Goal: Obtain resource: Obtain resource

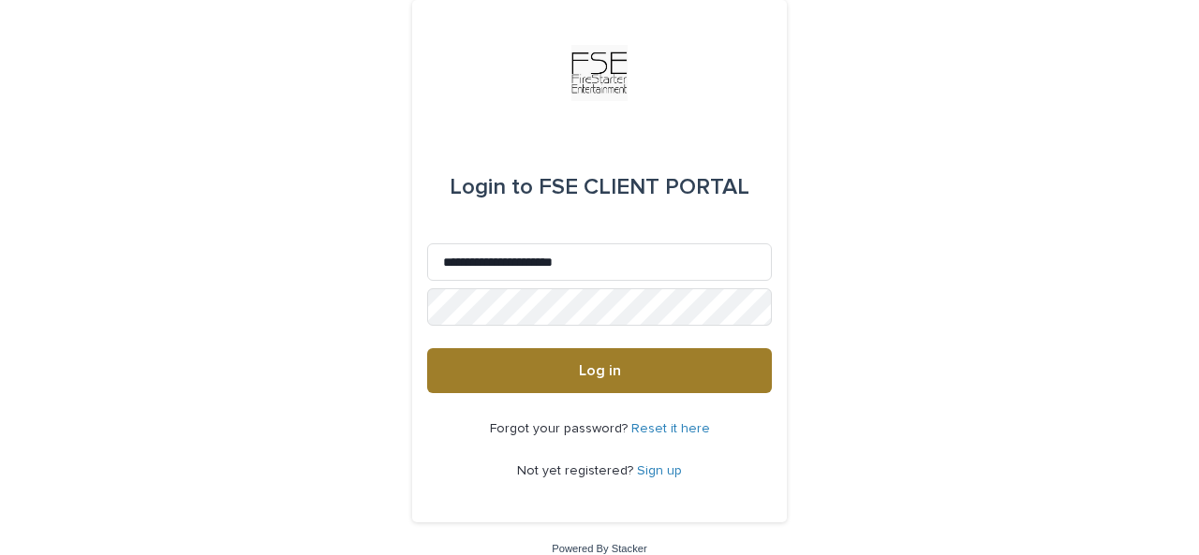
click at [616, 357] on button "Log in" at bounding box center [599, 370] width 345 height 45
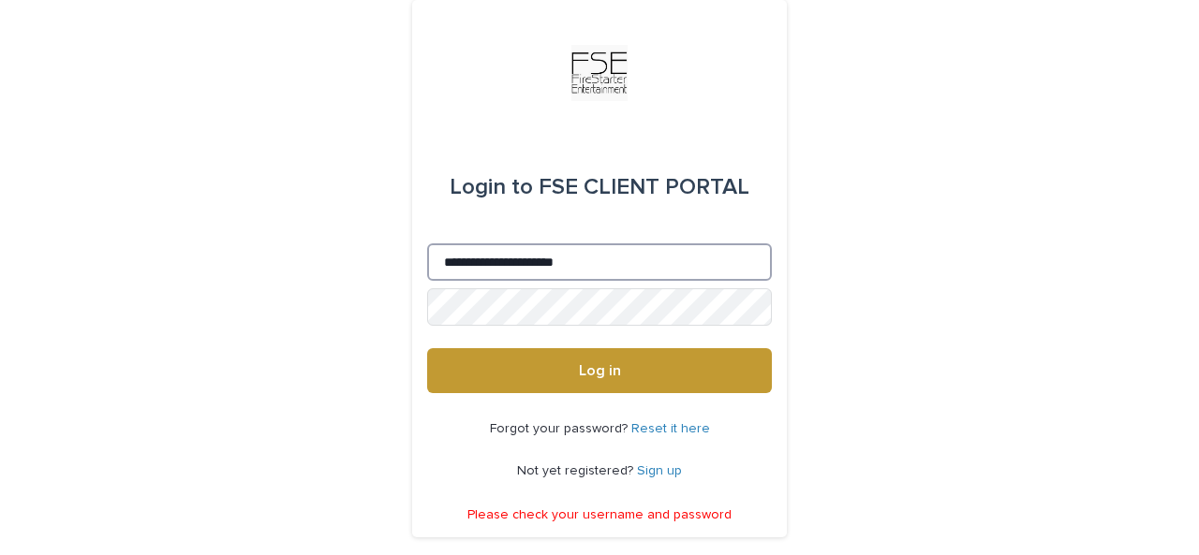
drag, startPoint x: 574, startPoint y: 260, endPoint x: 560, endPoint y: 260, distance: 14.1
click at [560, 260] on input "**********" at bounding box center [599, 262] width 345 height 37
click at [568, 260] on input "**********" at bounding box center [599, 262] width 345 height 37
click at [555, 261] on input "**********" at bounding box center [599, 262] width 345 height 37
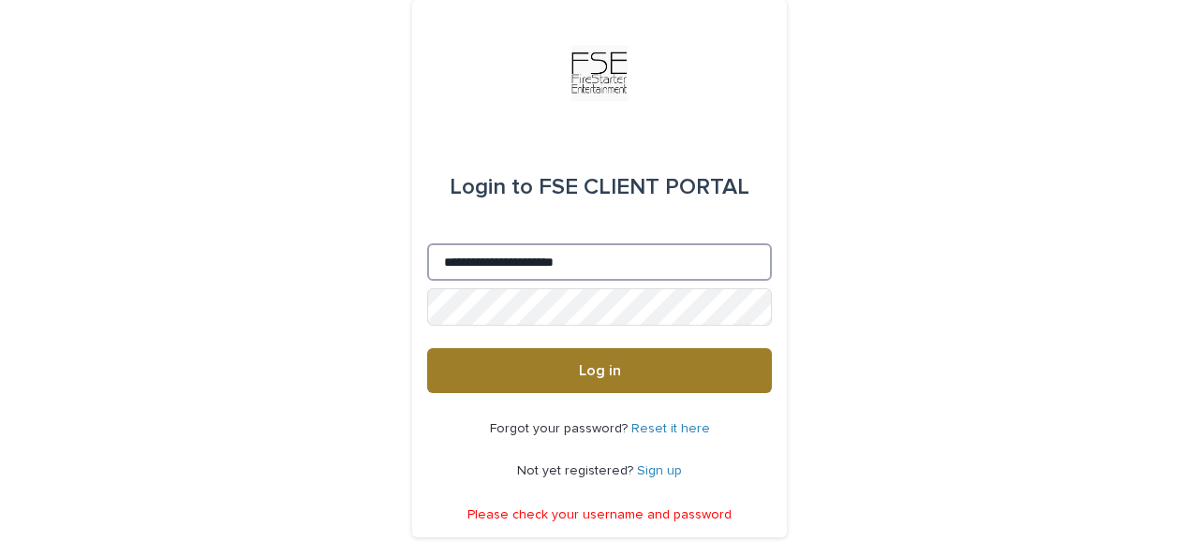
type input "**********"
click at [653, 386] on button "Log in" at bounding box center [599, 370] width 345 height 45
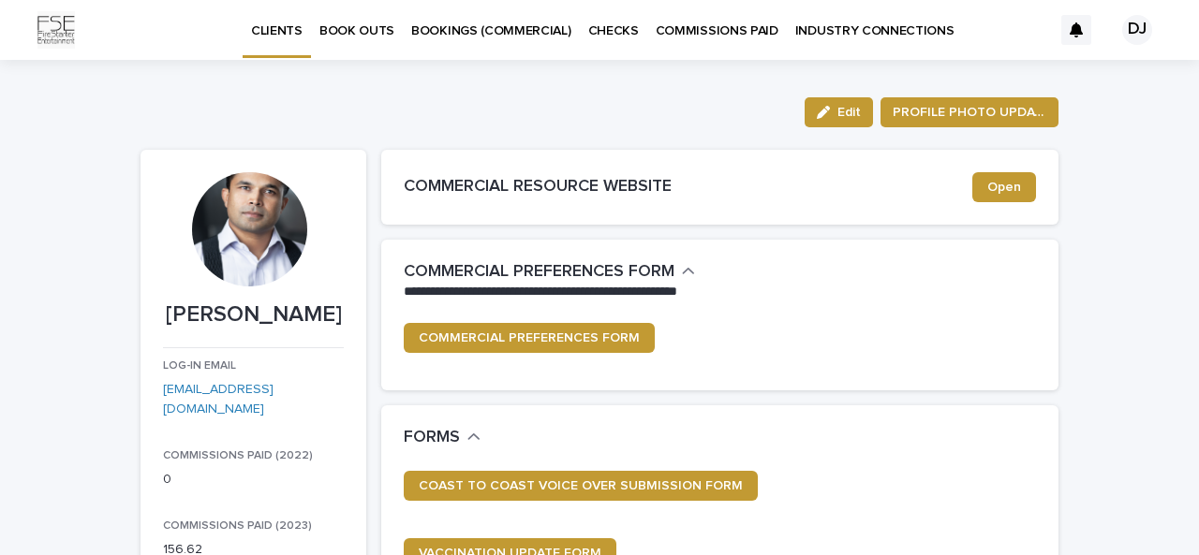
click at [656, 32] on p "COMMISSIONS PAID" at bounding box center [717, 19] width 123 height 39
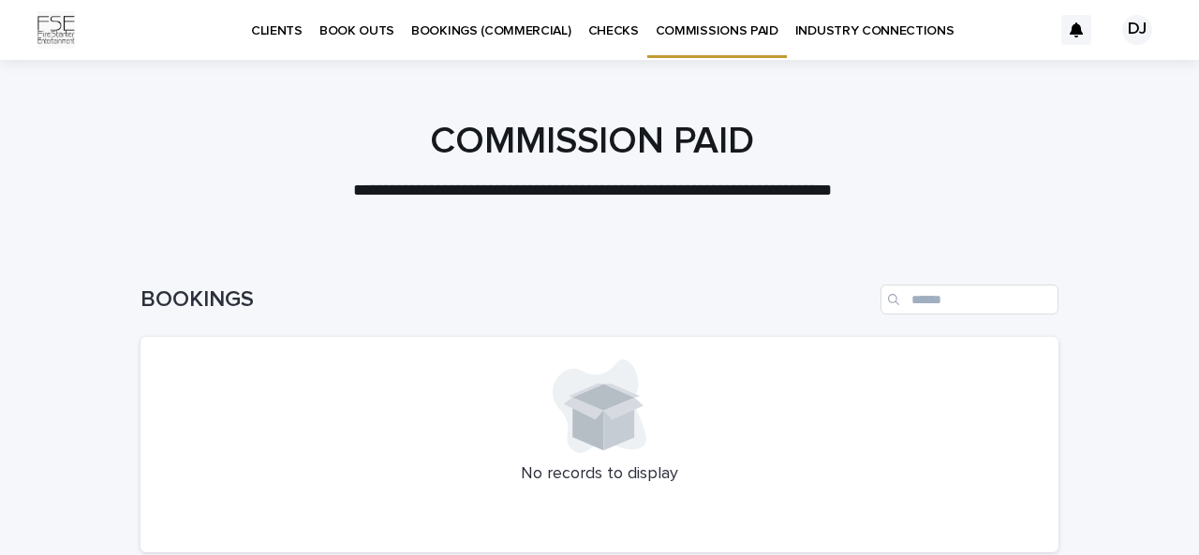
scroll to position [1, 0]
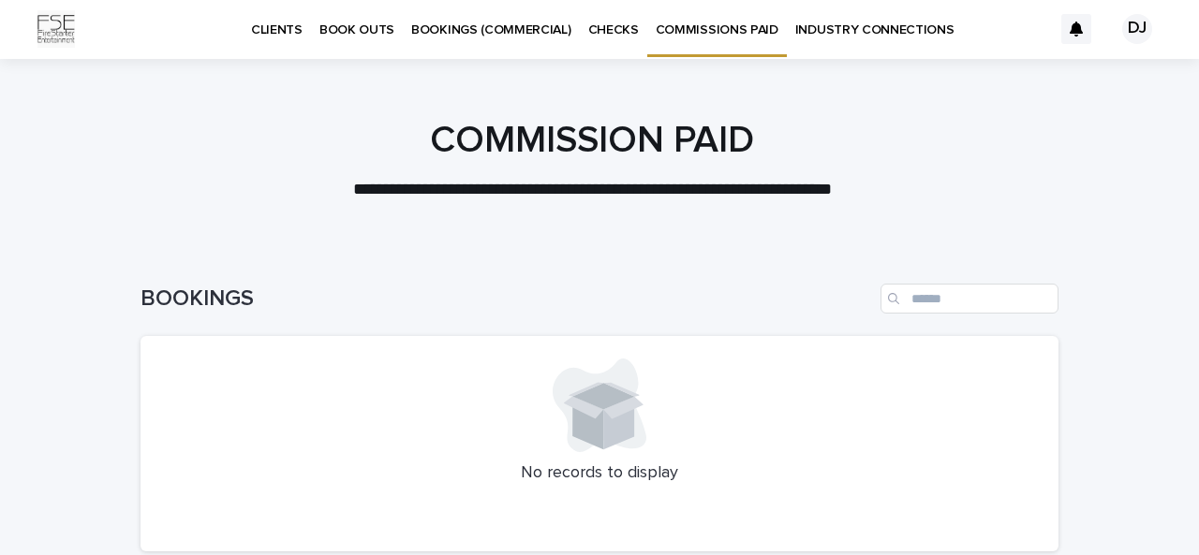
click at [697, 34] on p "COMMISSIONS PAID" at bounding box center [717, 18] width 123 height 39
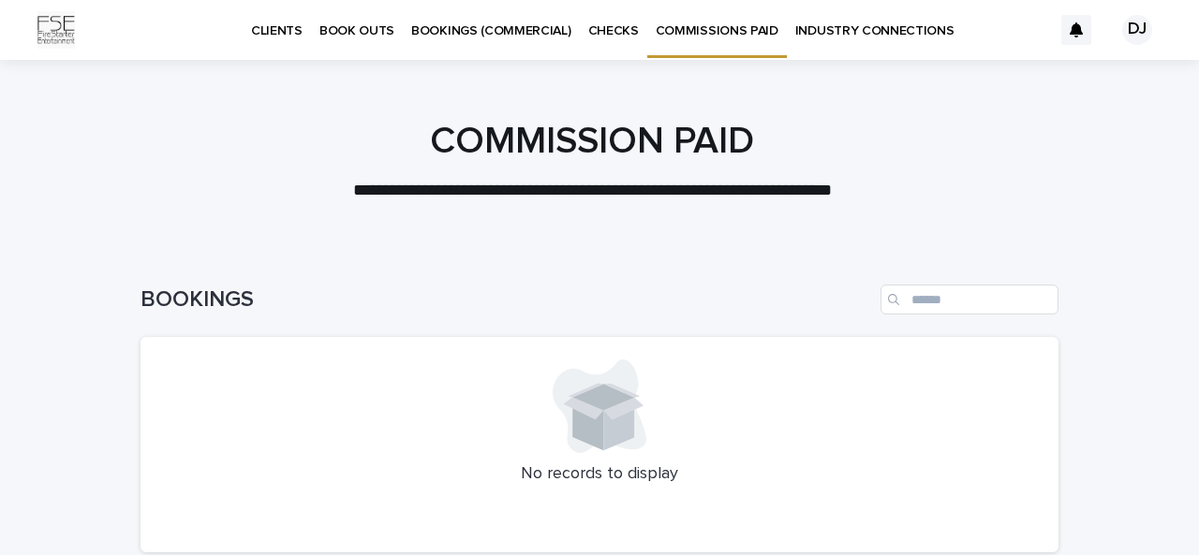
click at [697, 34] on p "COMMISSIONS PAID" at bounding box center [717, 19] width 123 height 39
click at [495, 34] on p "BOOKINGS (COMMERCIAL)" at bounding box center [491, 19] width 160 height 39
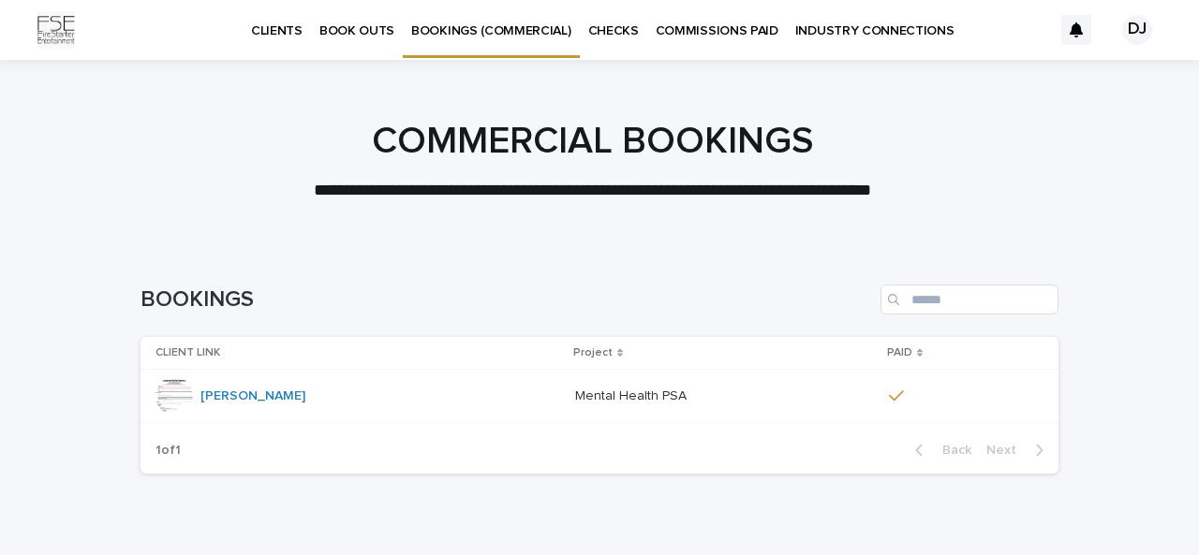
click at [623, 24] on p "CHECKS" at bounding box center [613, 19] width 51 height 39
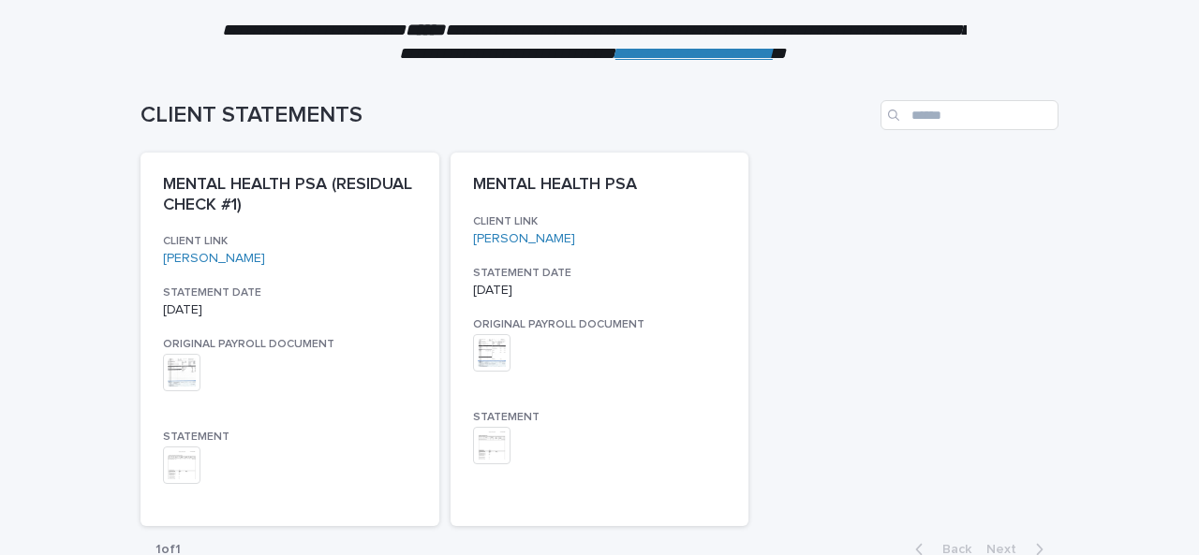
scroll to position [185, 0]
click at [172, 371] on img at bounding box center [181, 371] width 37 height 37
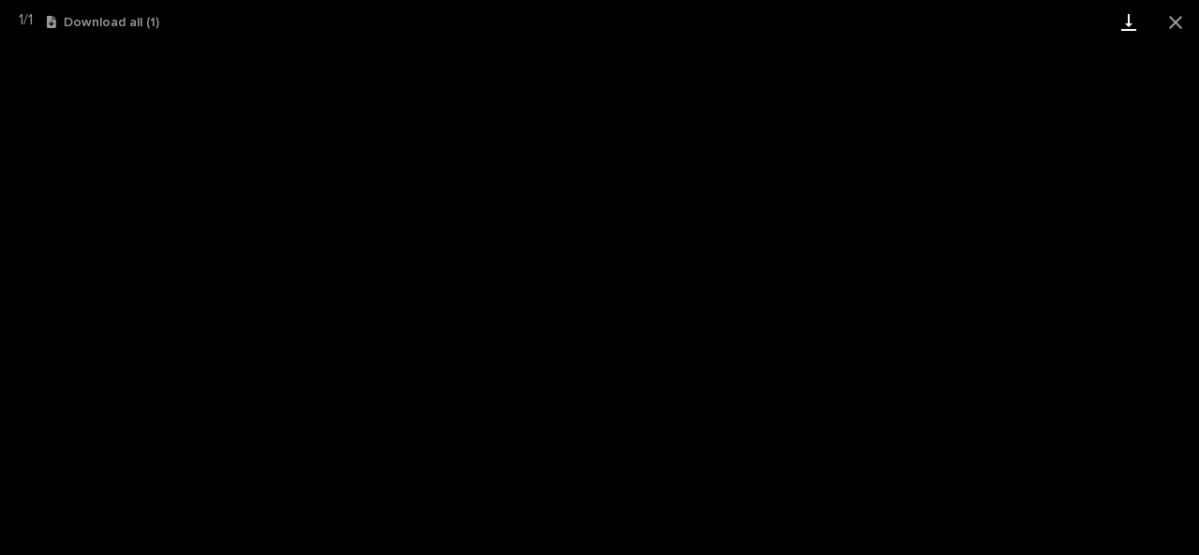
click at [1134, 35] on link "Download" at bounding box center [1128, 22] width 47 height 44
click at [1193, 20] on button "Close gallery" at bounding box center [1175, 22] width 47 height 44
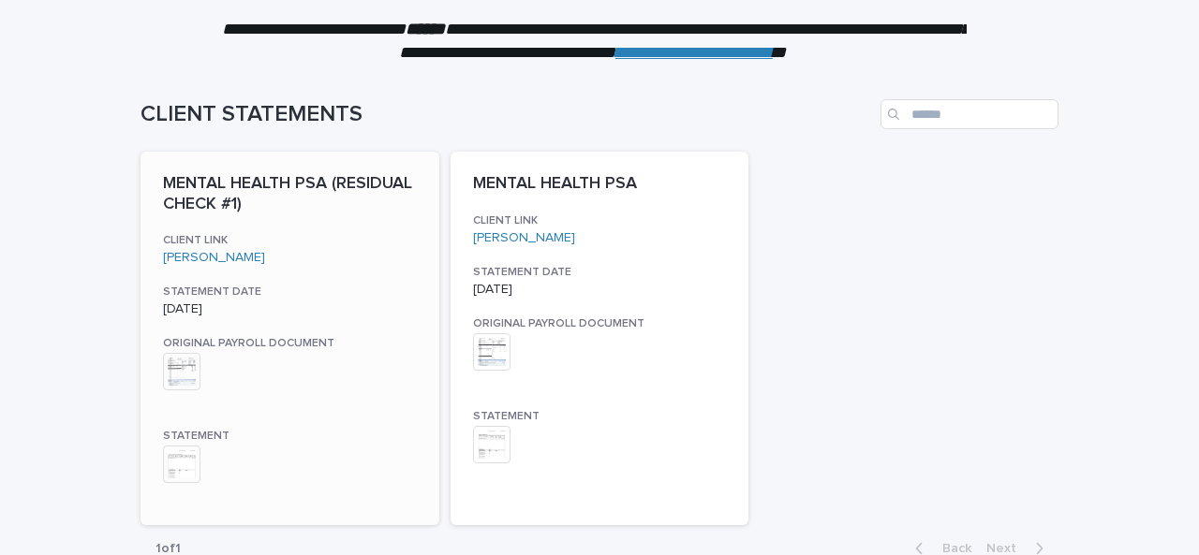
click at [173, 478] on img at bounding box center [181, 464] width 37 height 37
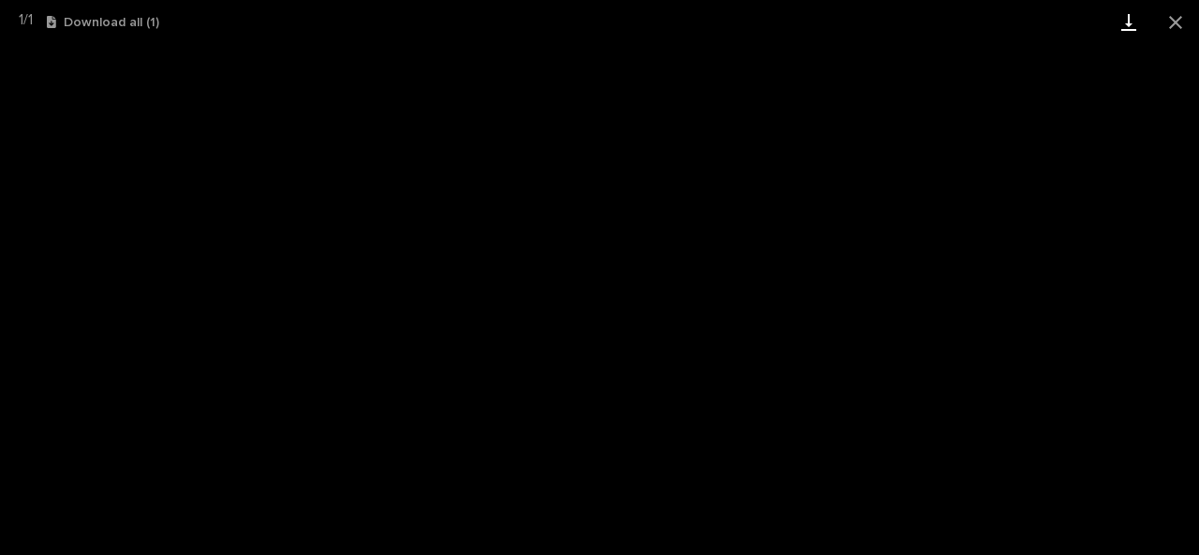
click at [1143, 28] on link "Download" at bounding box center [1128, 22] width 47 height 44
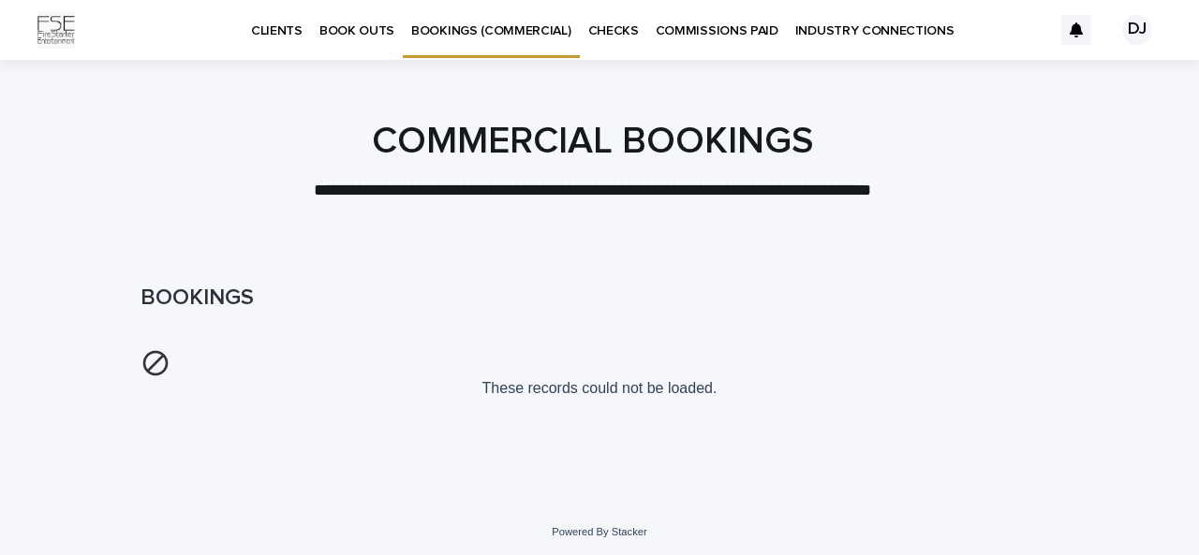
click at [624, 37] on p "CHECKS" at bounding box center [613, 19] width 51 height 39
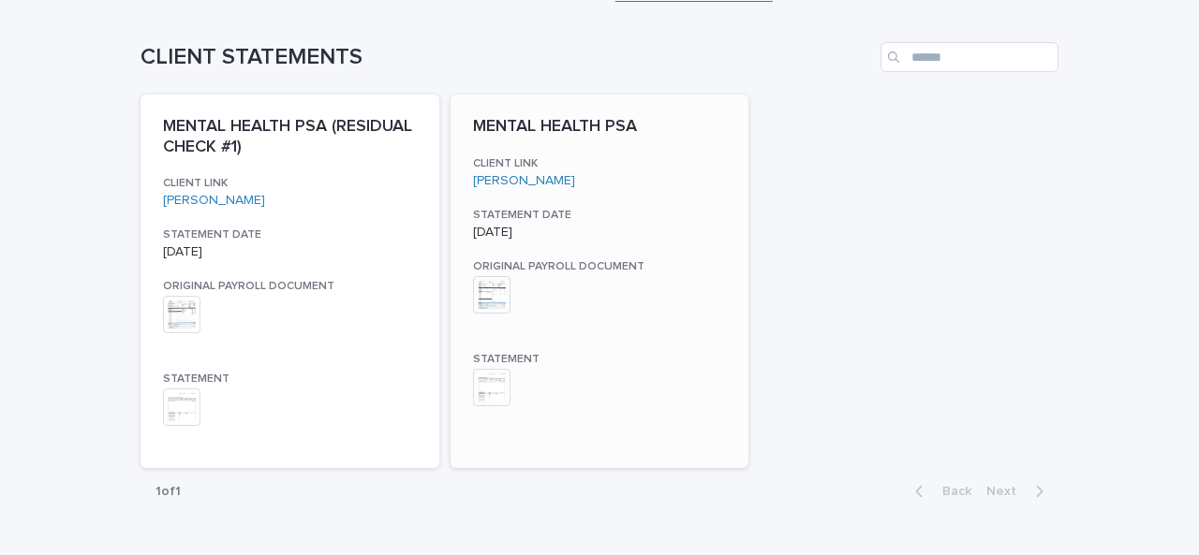
scroll to position [249, 0]
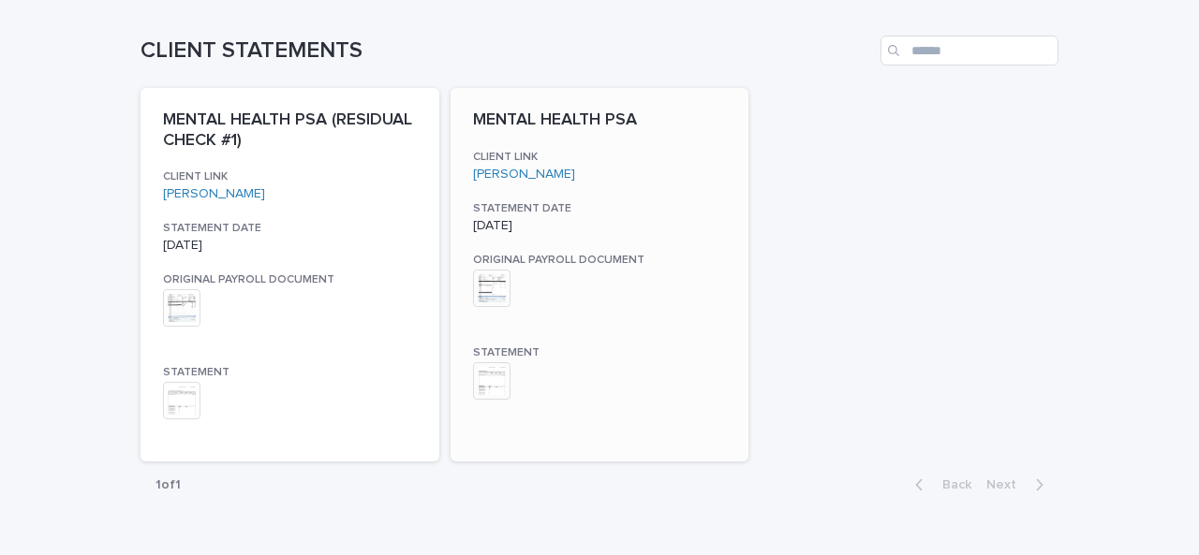
click at [485, 389] on img at bounding box center [491, 381] width 37 height 37
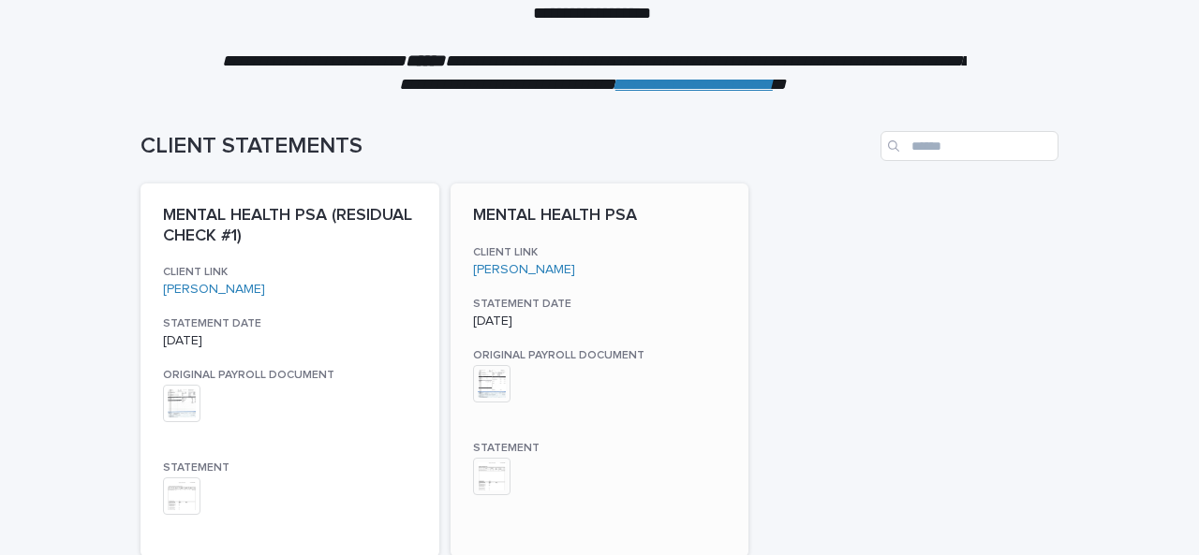
scroll to position [155, 0]
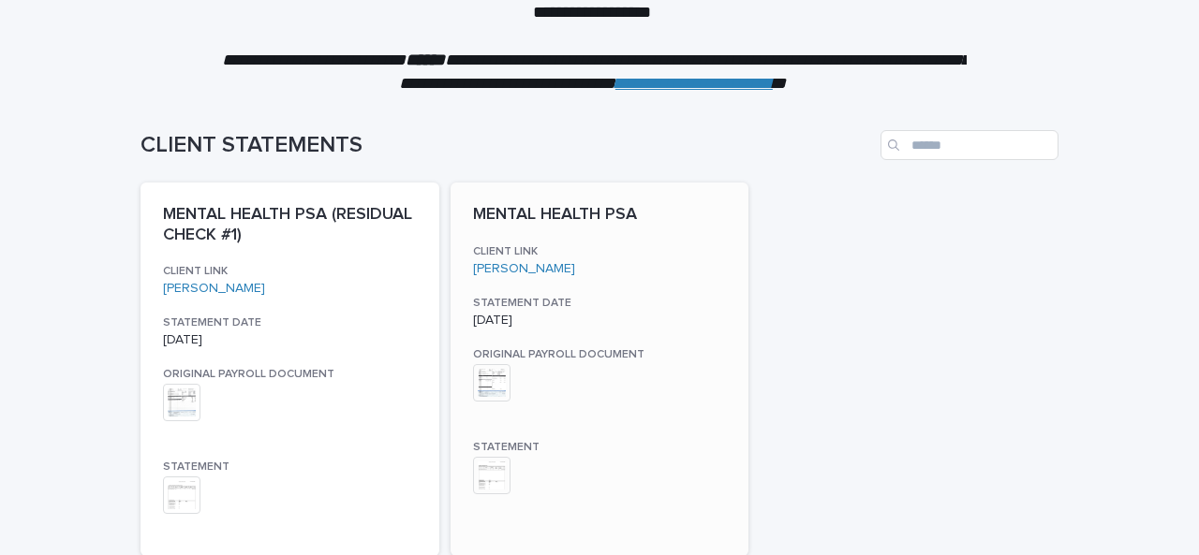
click at [496, 376] on img at bounding box center [491, 382] width 37 height 37
